Goal: Find specific page/section: Find specific page/section

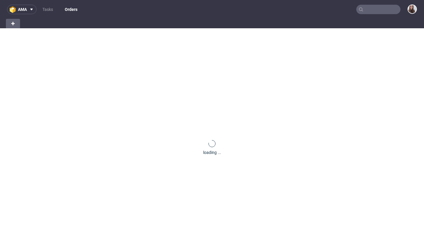
click at [383, 9] on input "text" at bounding box center [379, 9] width 44 height 9
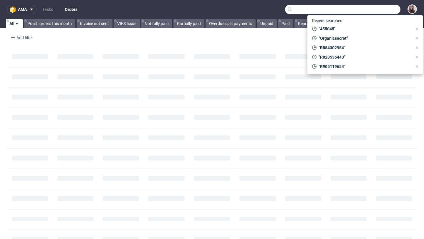
paste input "R120174356"
type input "R120174356"
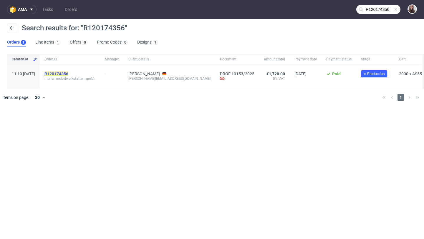
click at [68, 75] on mark "R120174356" at bounding box center [56, 74] width 24 height 5
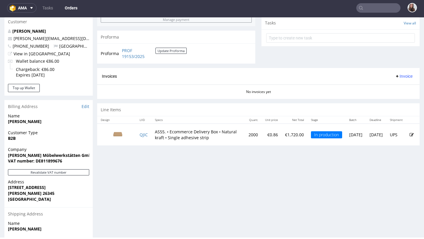
scroll to position [212, 0]
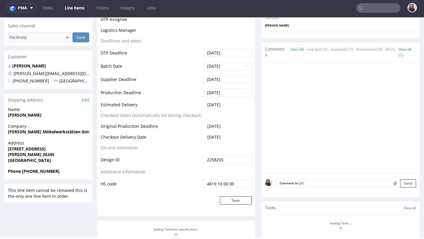
scroll to position [168, 0]
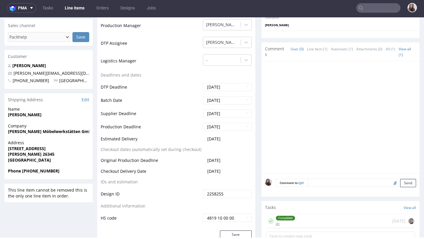
drag, startPoint x: 231, startPoint y: 138, endPoint x: 199, endPoint y: 138, distance: 32.4
click at [199, 138] on tr "Estimated Delivery [DATE]" at bounding box center [176, 141] width 151 height 11
copy tr "[DATE]"
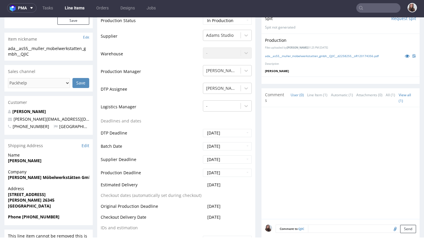
scroll to position [106, 0]
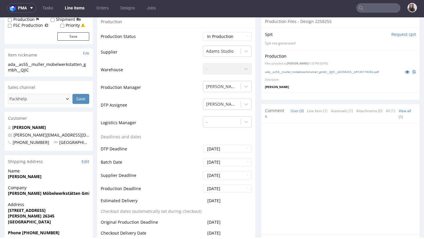
click at [369, 9] on input "text" at bounding box center [379, 7] width 44 height 9
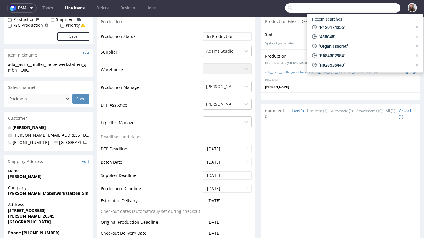
paste input "R345716537"
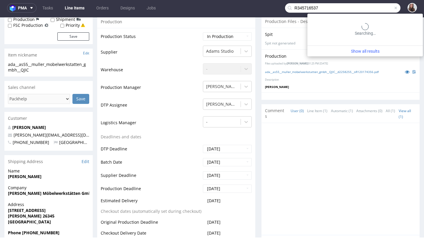
type input "R345716537"
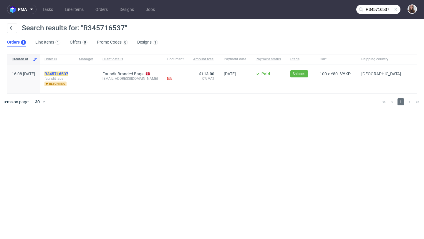
click at [68, 75] on mark "R345716537" at bounding box center [56, 74] width 24 height 5
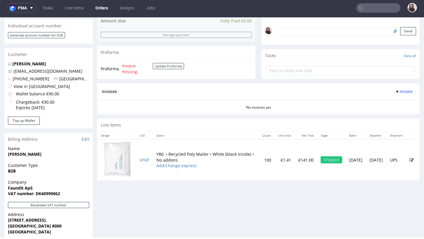
scroll to position [180, 0]
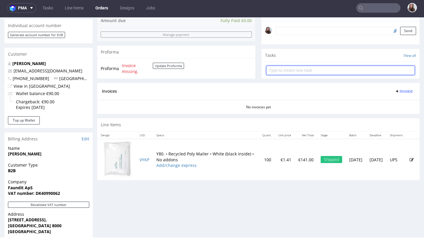
click at [310, 73] on input "text" at bounding box center [340, 70] width 149 height 9
click at [303, 75] on input "text" at bounding box center [340, 70] width 149 height 9
type input "invoic"
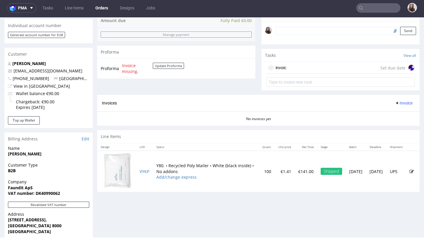
click at [330, 74] on div "invoic Set due date" at bounding box center [340, 68] width 149 height 12
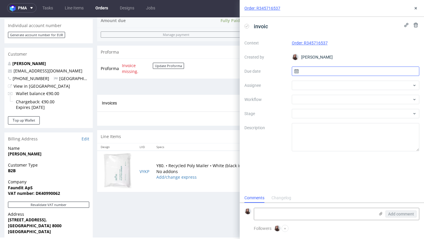
scroll to position [5, 0]
click at [303, 98] on div at bounding box center [356, 99] width 128 height 9
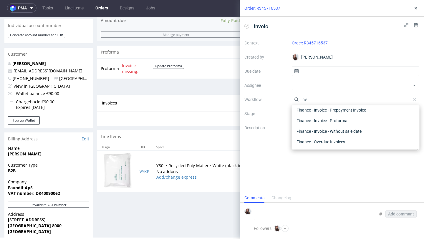
scroll to position [53, 0]
type input "invo"
click at [263, 153] on div "invoic Context Order: R345716537 Created by [PERSON_NAME] Due date Assignee Wor…" at bounding box center [332, 105] width 184 height 177
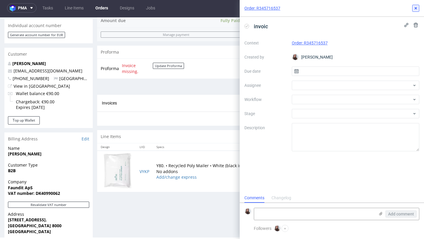
click at [415, 7] on icon at bounding box center [416, 8] width 5 height 5
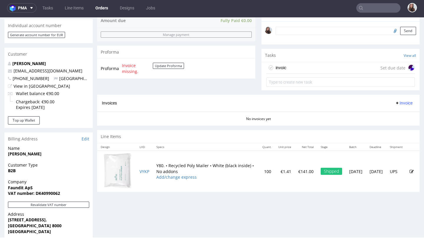
click at [289, 74] on div "invoic Set due date" at bounding box center [340, 68] width 149 height 12
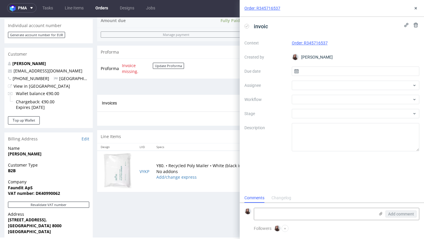
scroll to position [5, 0]
click at [415, 24] on icon at bounding box center [416, 25] width 5 height 5
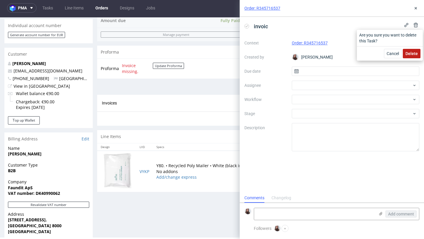
click at [414, 52] on span "Delete" at bounding box center [412, 54] width 12 height 4
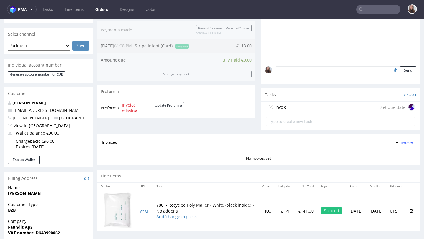
scroll to position [276, 0]
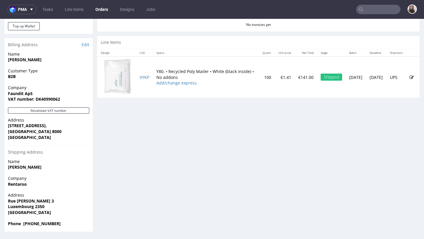
click at [366, 8] on input "text" at bounding box center [379, 9] width 44 height 9
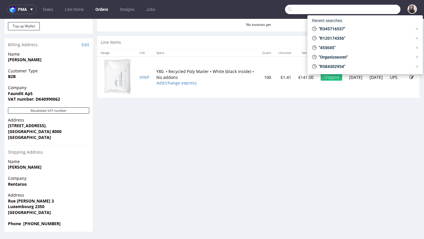
paste input "R136711167"
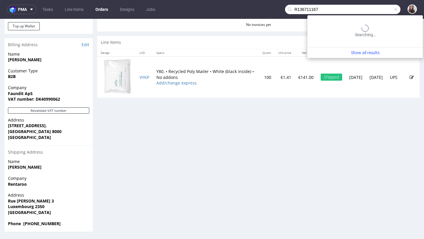
type input "R136711167"
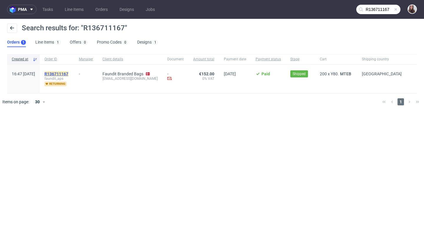
click at [68, 72] on mark "R136711167" at bounding box center [56, 74] width 24 height 5
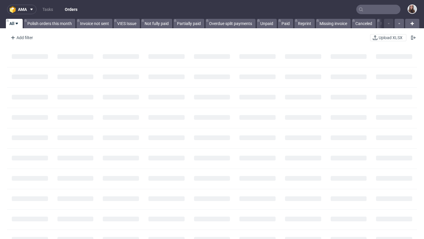
click at [388, 14] on input "text" at bounding box center [379, 9] width 44 height 9
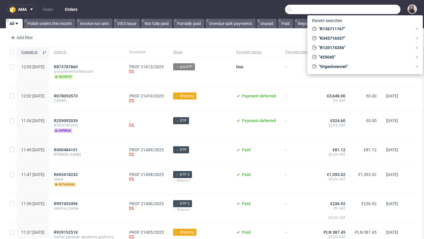
type input "r"
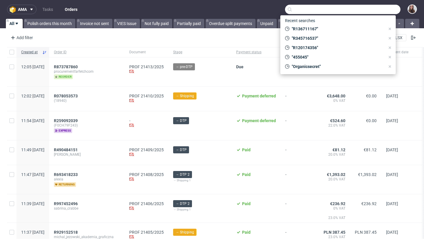
click at [319, 8] on input "text" at bounding box center [343, 9] width 116 height 9
click at [317, 10] on input "text" at bounding box center [343, 9] width 116 height 9
